Goal: Task Accomplishment & Management: Use online tool/utility

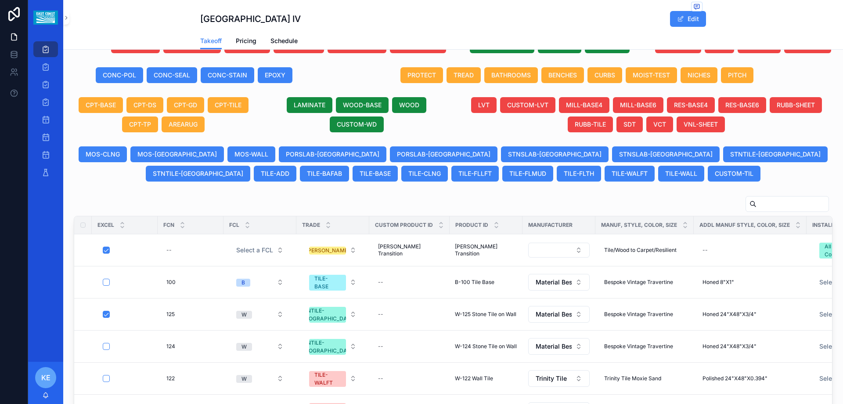
scroll to position [439, 0]
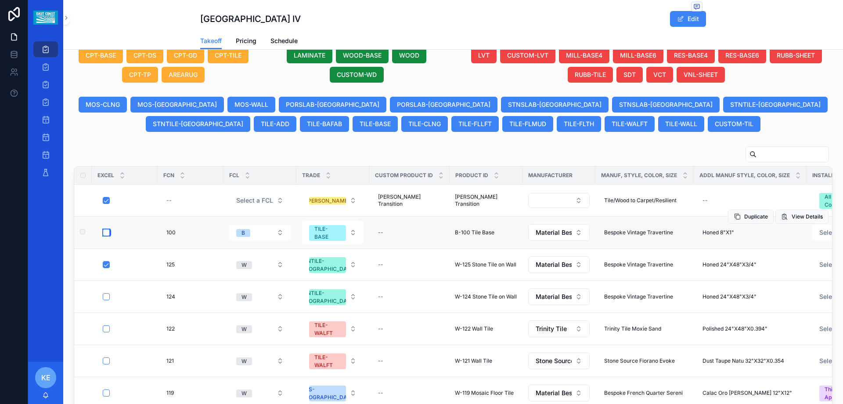
click at [108, 233] on button "scrollable content" at bounding box center [106, 232] width 7 height 7
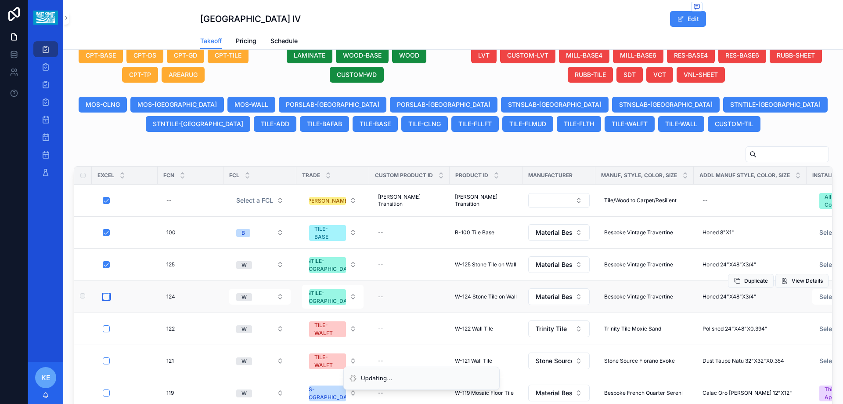
click at [107, 296] on button "scrollable content" at bounding box center [106, 296] width 7 height 7
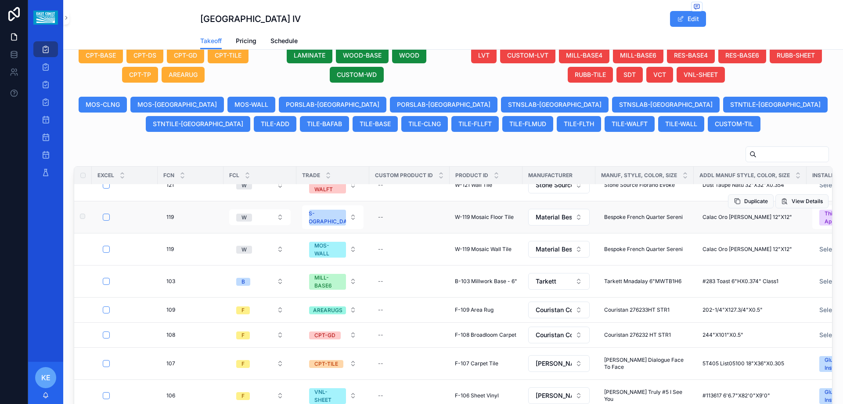
click at [108, 222] on td "scrollable content" at bounding box center [125, 217] width 66 height 32
click at [103, 218] on button "scrollable content" at bounding box center [106, 216] width 7 height 7
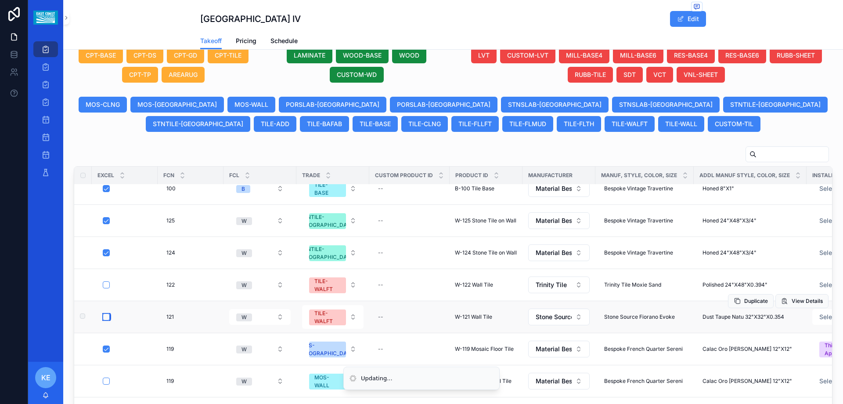
click at [104, 320] on button "scrollable content" at bounding box center [106, 316] width 7 height 7
click at [106, 287] on button "scrollable content" at bounding box center [106, 284] width 7 height 7
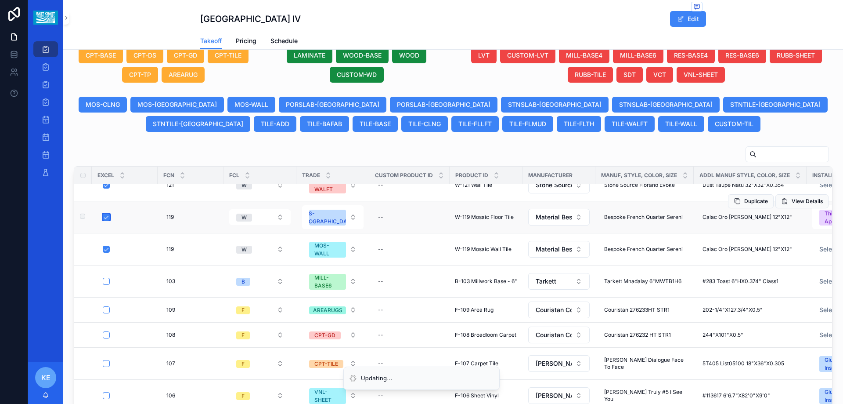
click at [108, 219] on button "scrollable content" at bounding box center [106, 216] width 7 height 7
click at [778, 201] on tr "119 119 W MOS-FL -- W-119 Mosaic Floor Tile W-119 Mosaic Floor Tile Material Be…" at bounding box center [733, 217] width 1318 height 32
click at [792, 202] on span "View Details" at bounding box center [807, 201] width 31 height 7
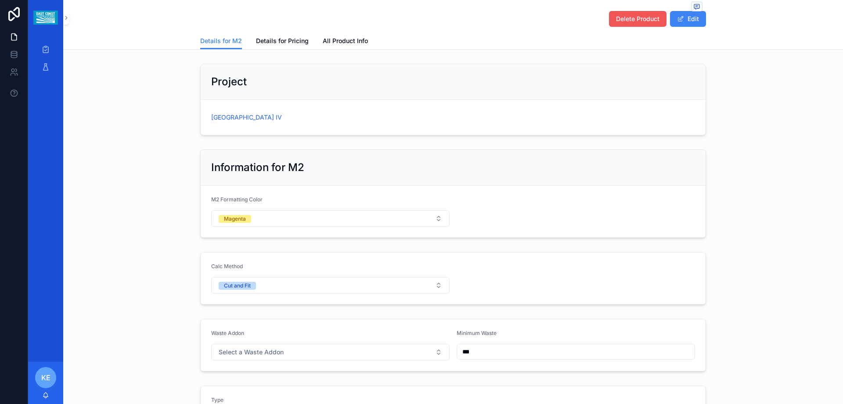
click at [650, 20] on span "Delete Product" at bounding box center [637, 18] width 43 height 9
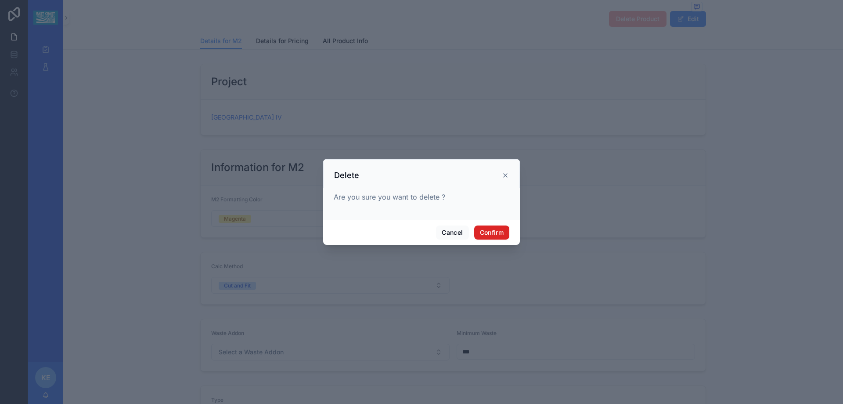
click at [504, 233] on button "Confirm" at bounding box center [491, 232] width 35 height 14
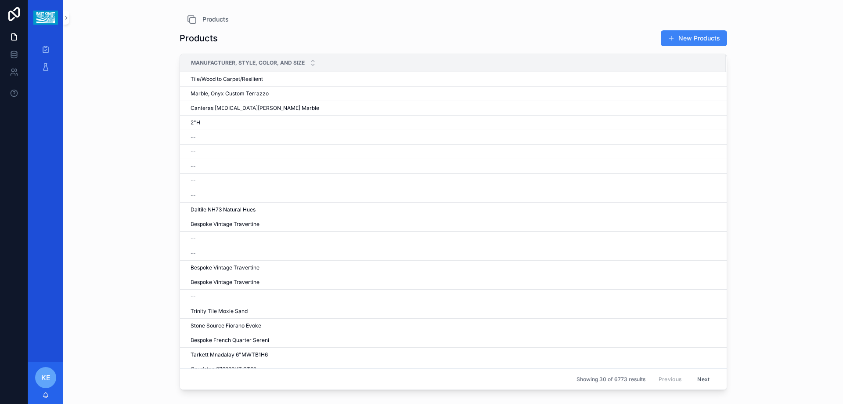
click at [63, 21] on div "scrollable content" at bounding box center [45, 17] width 35 height 35
click at [64, 20] on icon "scrollable content" at bounding box center [66, 17] width 6 height 7
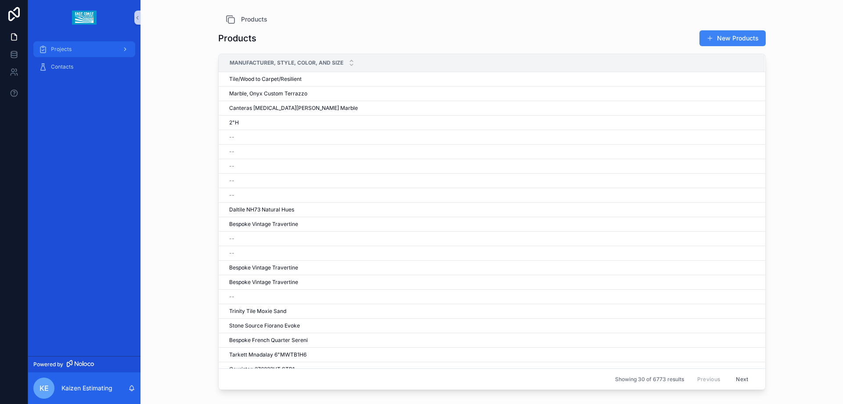
click at [82, 48] on div "Projects" at bounding box center [84, 49] width 91 height 14
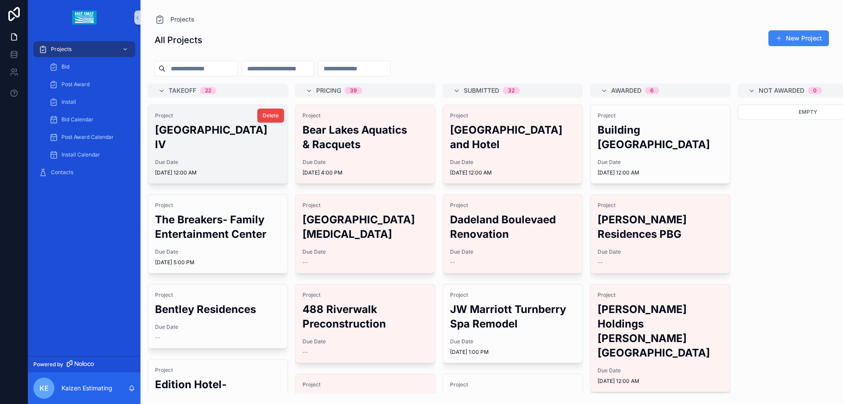
click at [239, 168] on div "Due Date [DATE] 12:00 AM" at bounding box center [218, 168] width 126 height 18
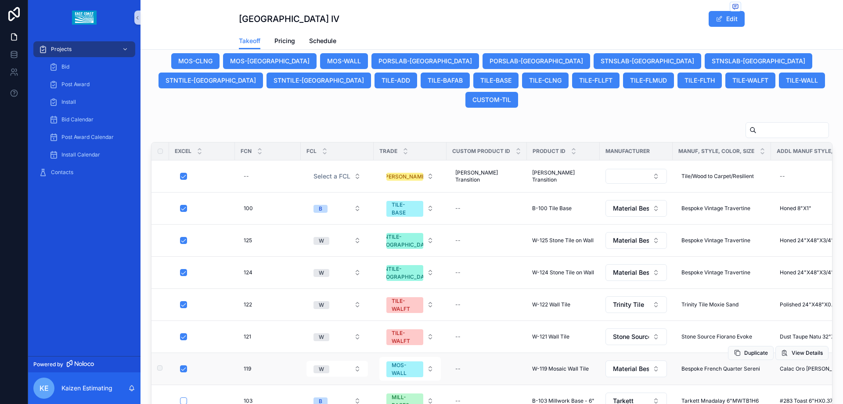
scroll to position [571, 0]
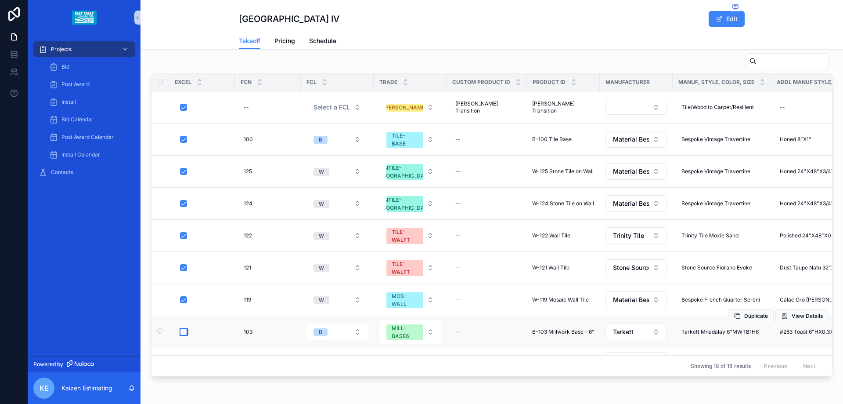
click at [186, 328] on button "scrollable content" at bounding box center [183, 331] width 7 height 7
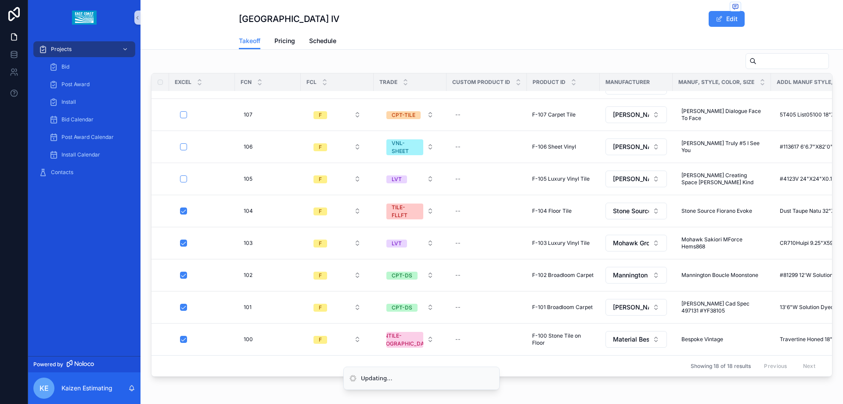
scroll to position [130, 0]
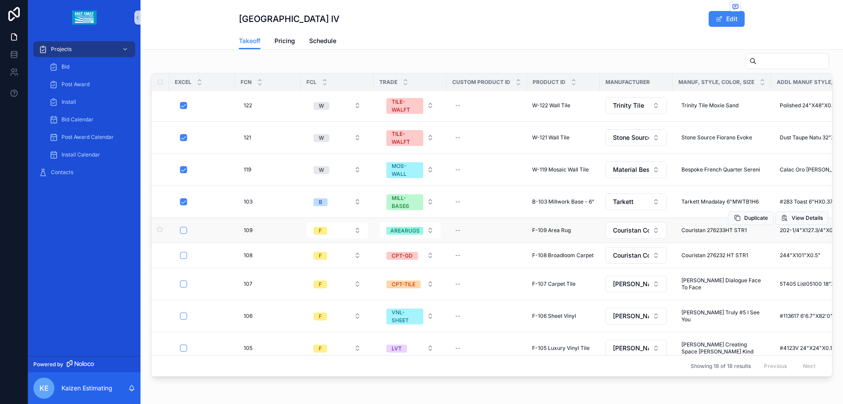
click at [187, 227] on div "scrollable content" at bounding box center [204, 230] width 49 height 7
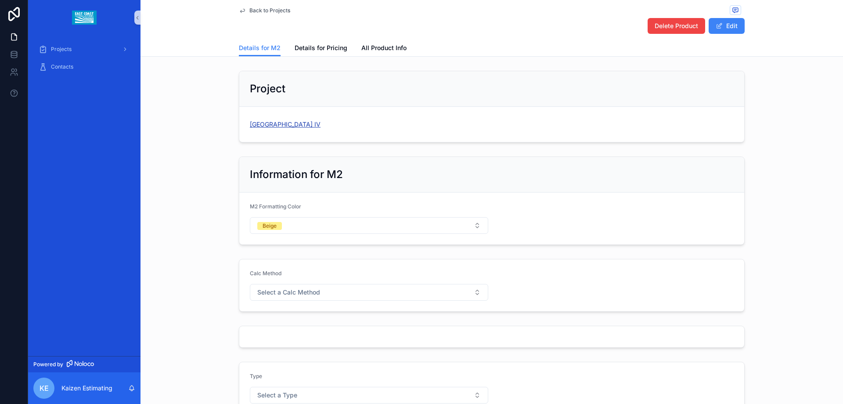
click at [284, 121] on span "[GEOGRAPHIC_DATA] IV" at bounding box center [285, 124] width 71 height 9
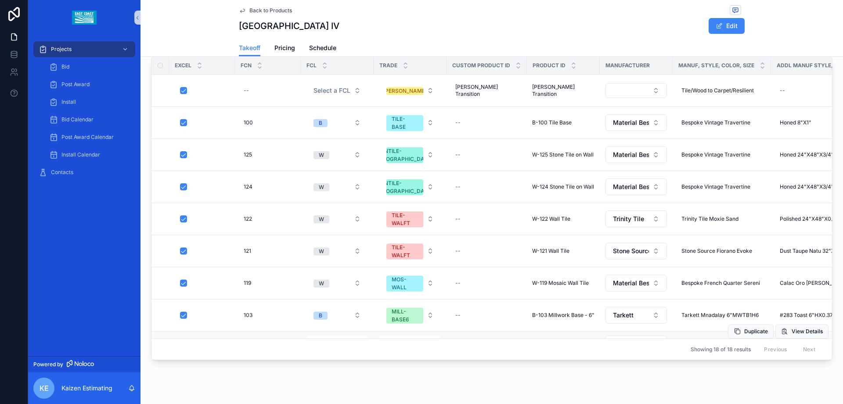
scroll to position [132, 0]
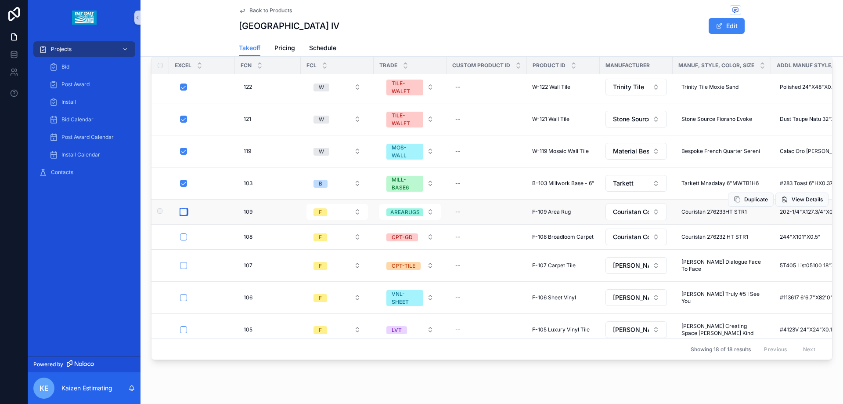
click at [183, 208] on button "scrollable content" at bounding box center [183, 211] width 7 height 7
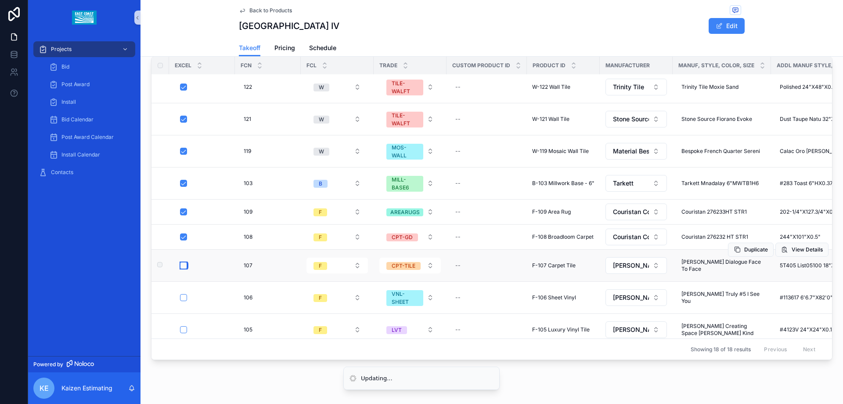
click at [185, 262] on button "scrollable content" at bounding box center [183, 265] width 7 height 7
click at [183, 326] on button "scrollable content" at bounding box center [183, 329] width 7 height 7
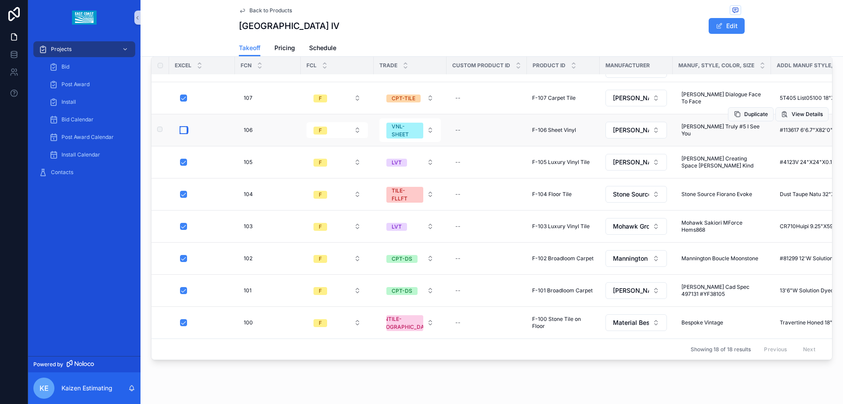
click at [184, 127] on button "scrollable content" at bounding box center [183, 130] width 7 height 7
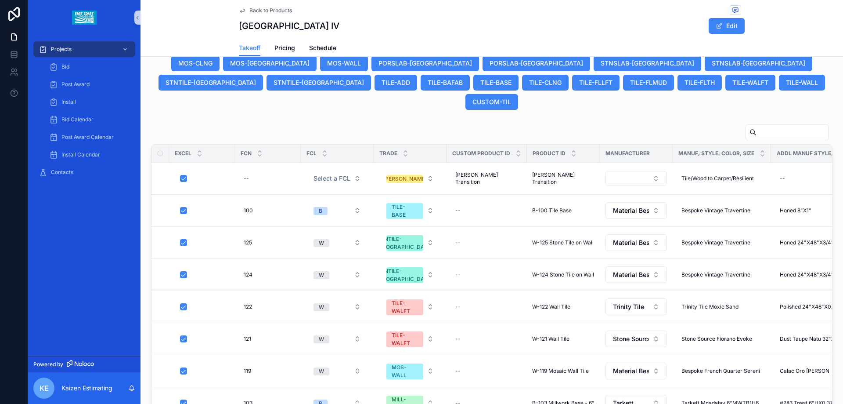
scroll to position [551, 0]
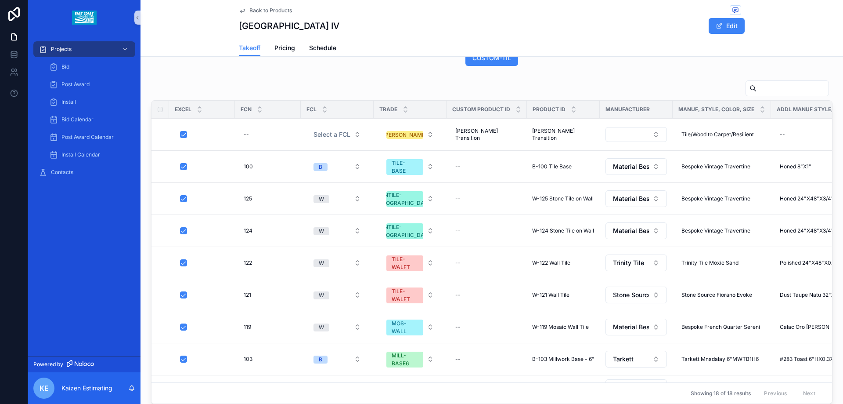
drag, startPoint x: 322, startPoint y: 384, endPoint x: 326, endPoint y: 380, distance: 6.2
click at [325, 382] on div "Excel FCN FCL Trade Custom Product ID Product ID Manufacturer Manuf, Style, Col…" at bounding box center [492, 252] width 682 height 304
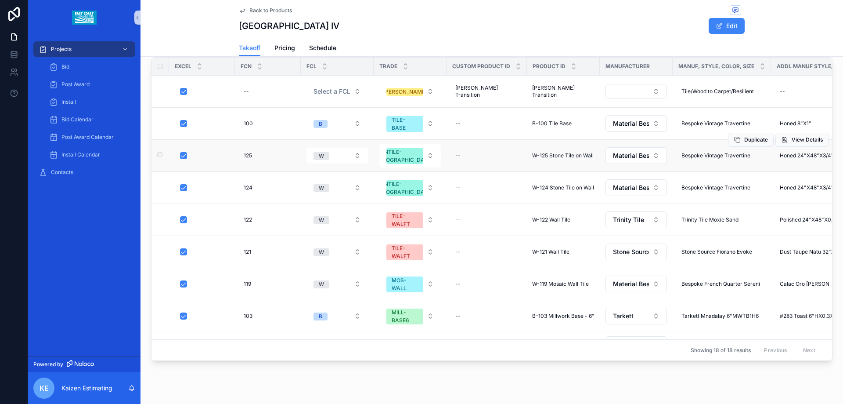
scroll to position [595, 0]
